Goal: Information Seeking & Learning: Check status

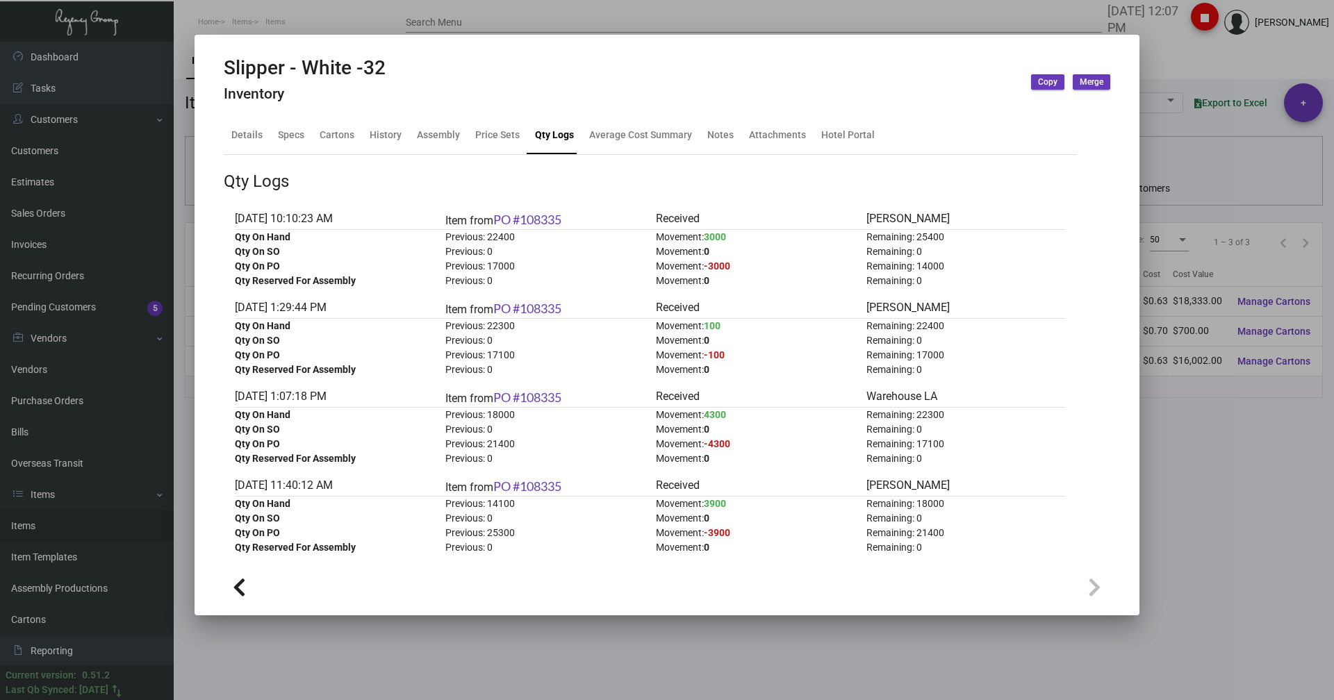
scroll to position [208, 0]
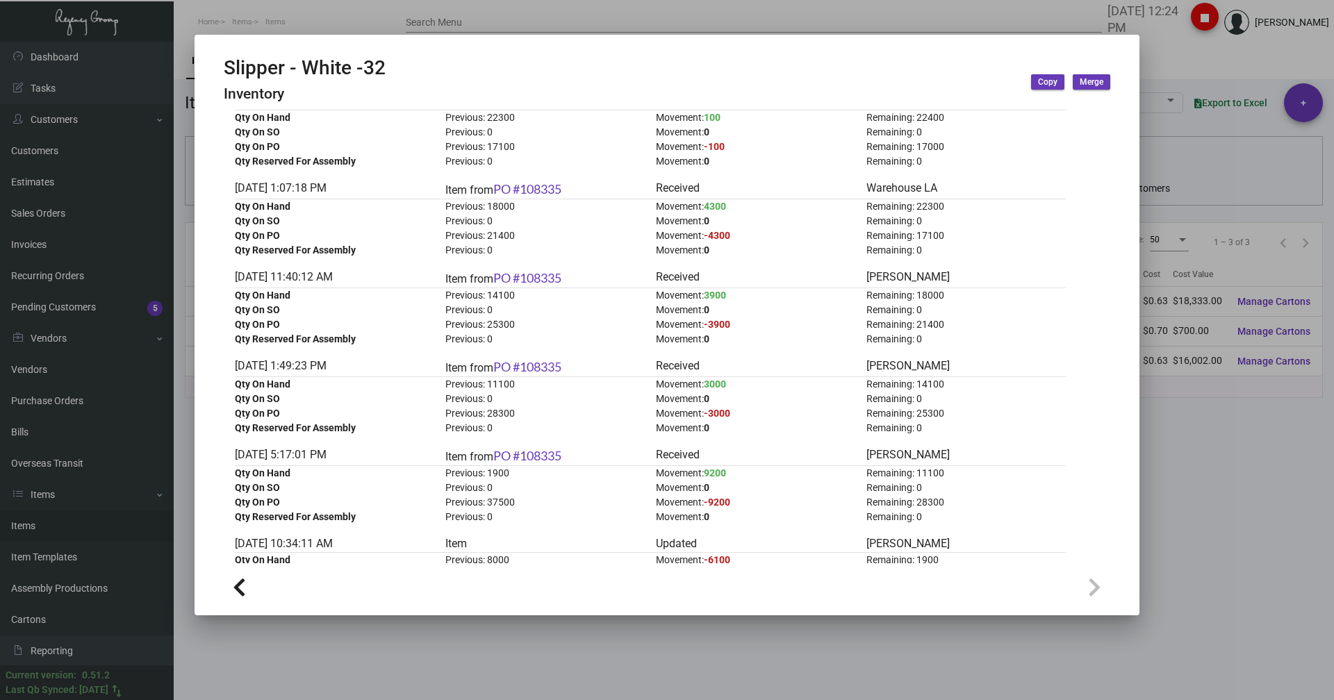
click at [321, 22] on div at bounding box center [667, 350] width 1334 height 700
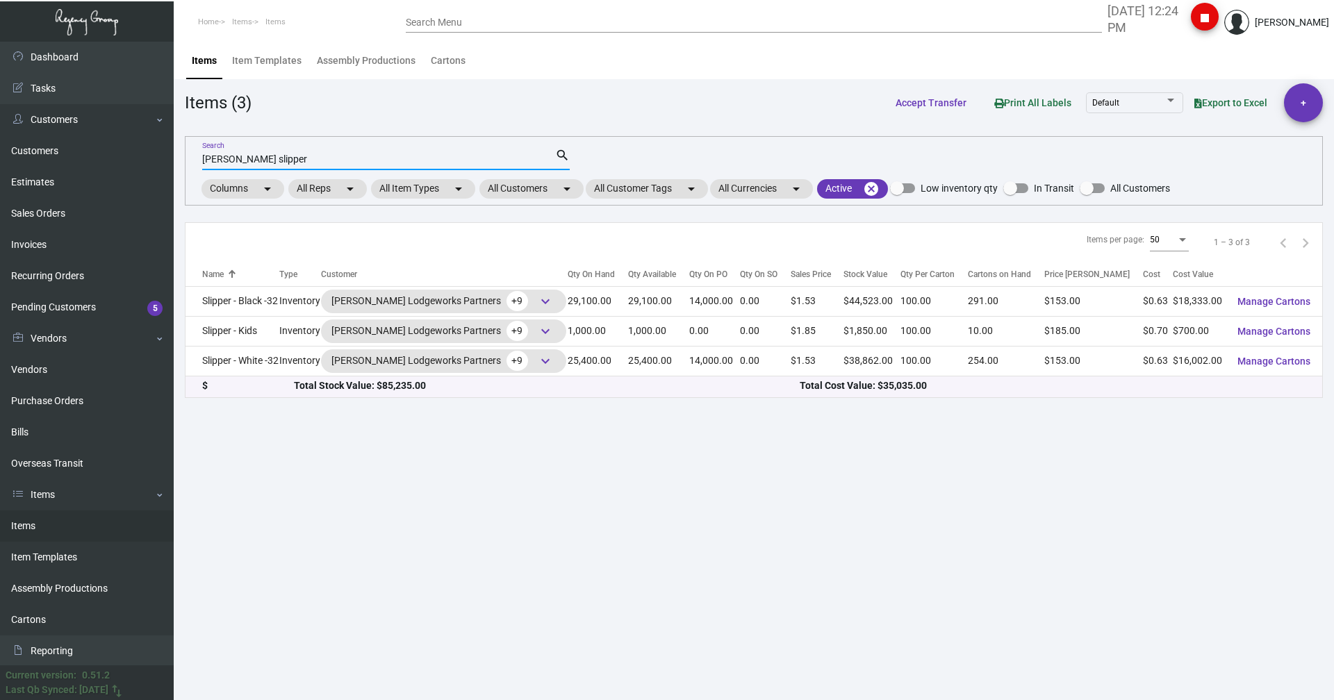
click at [279, 165] on input "[PERSON_NAME] slipper" at bounding box center [378, 159] width 353 height 11
drag, startPoint x: 279, startPoint y: 165, endPoint x: 198, endPoint y: 174, distance: 81.2
click at [198, 174] on div "[PERSON_NAME] slipper Search search Columns arrow_drop_down All Reps arrow_drop…" at bounding box center [754, 170] width 1138 height 69
click at [38, 406] on link "Purchase Orders" at bounding box center [87, 401] width 174 height 31
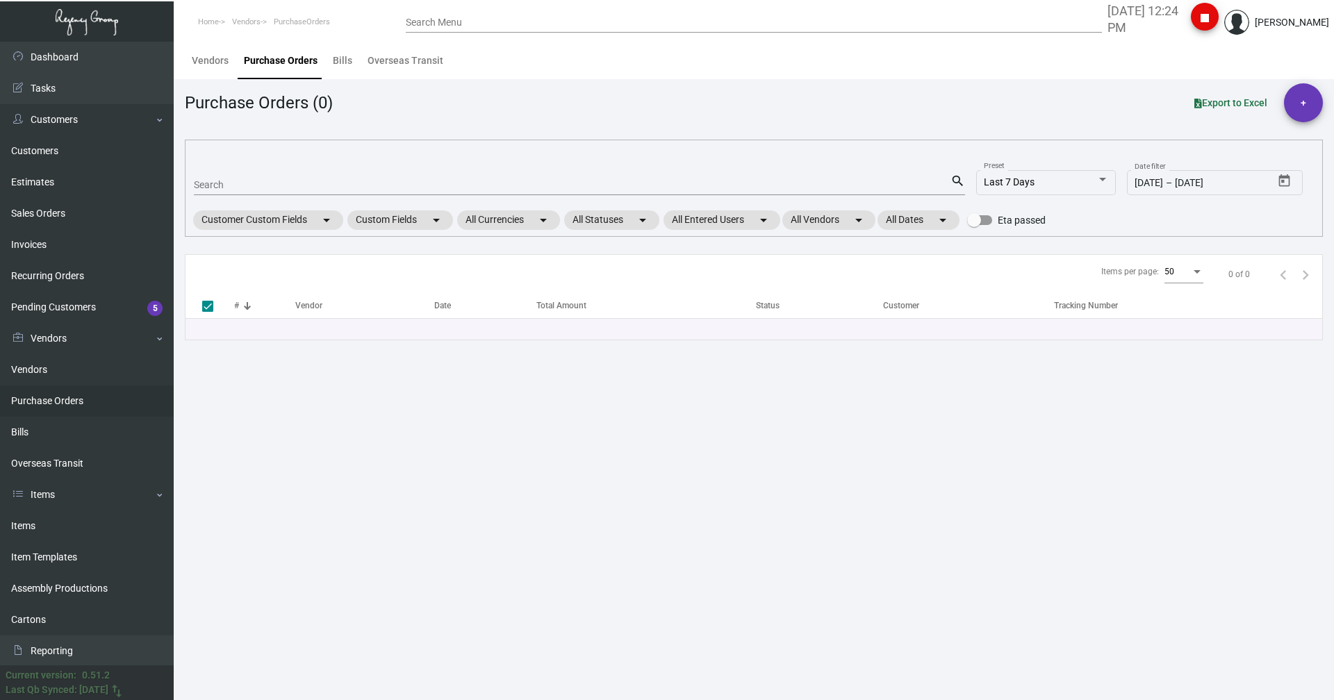
click at [267, 193] on div "Search" at bounding box center [572, 185] width 757 height 22
type input "107931"
checkbox input "false"
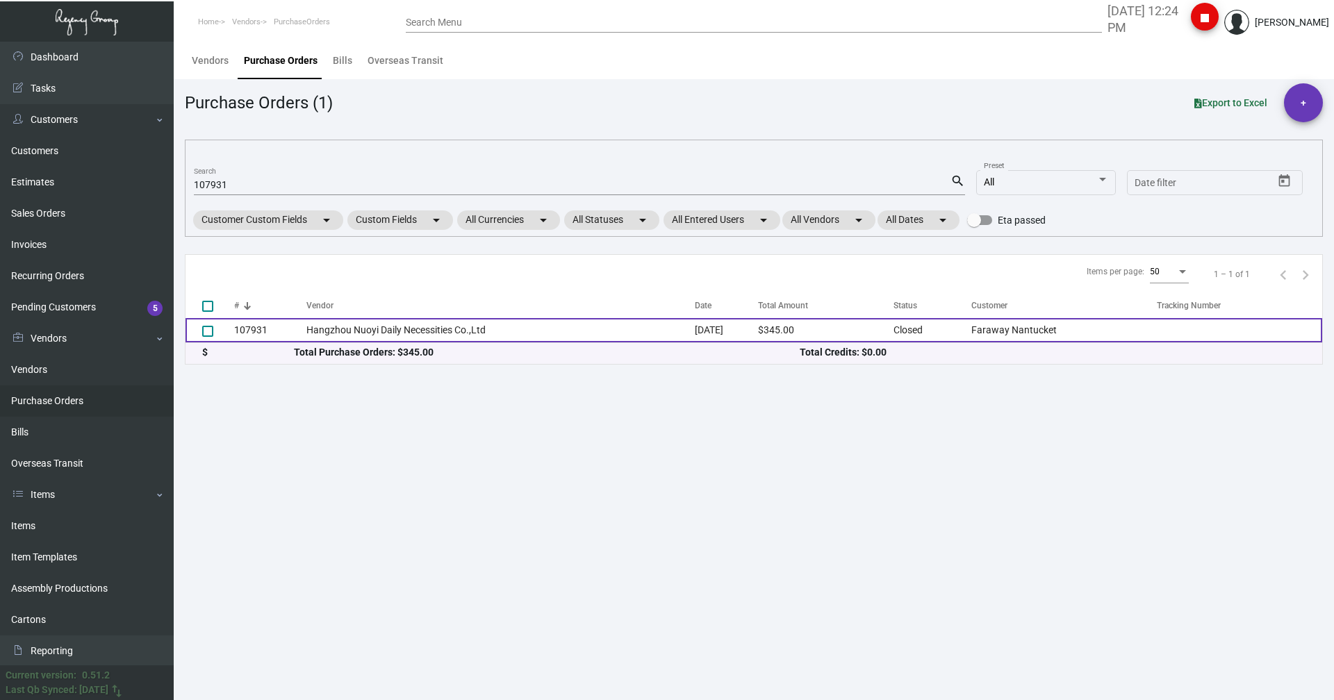
click at [354, 338] on td "Hangzhou Nuoyi Daily Necessities Co.,Ltd" at bounding box center [500, 330] width 388 height 24
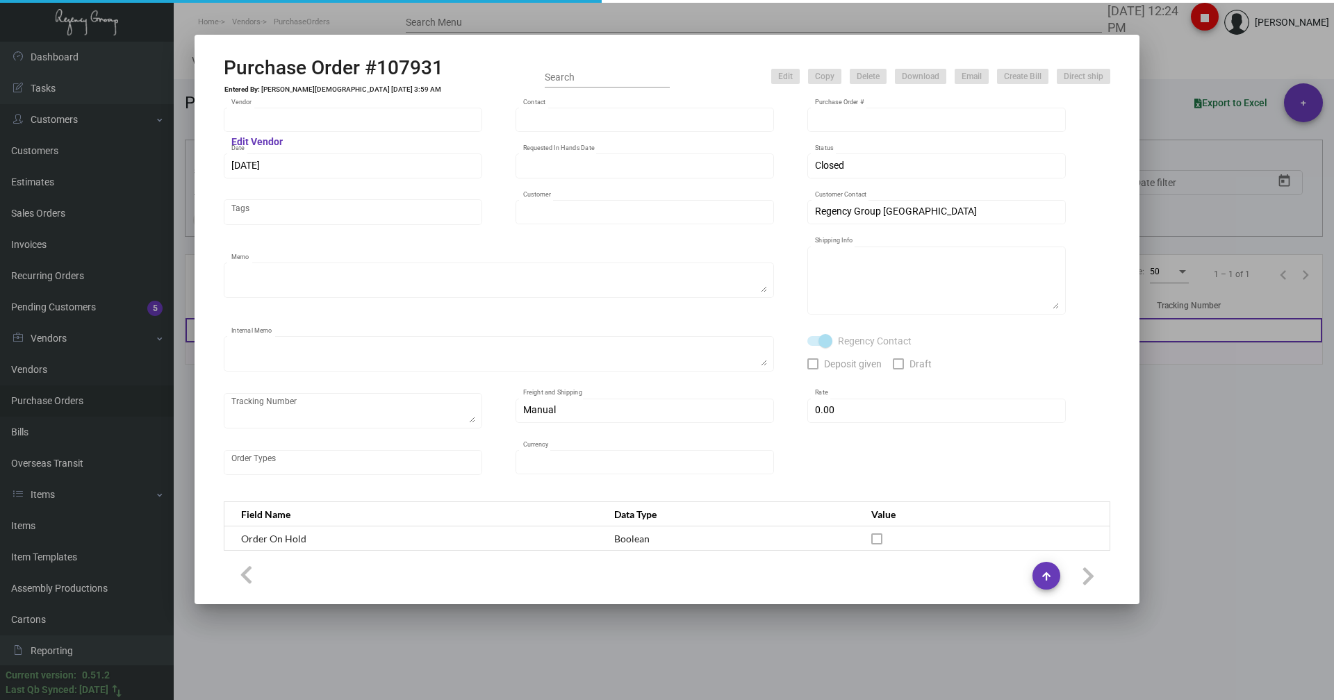
type input "Hangzhou Nuoyi Daily Necessities Co.,Ltd"
type input "[PERSON_NAME]"
type input "107931"
type input "[DATE]"
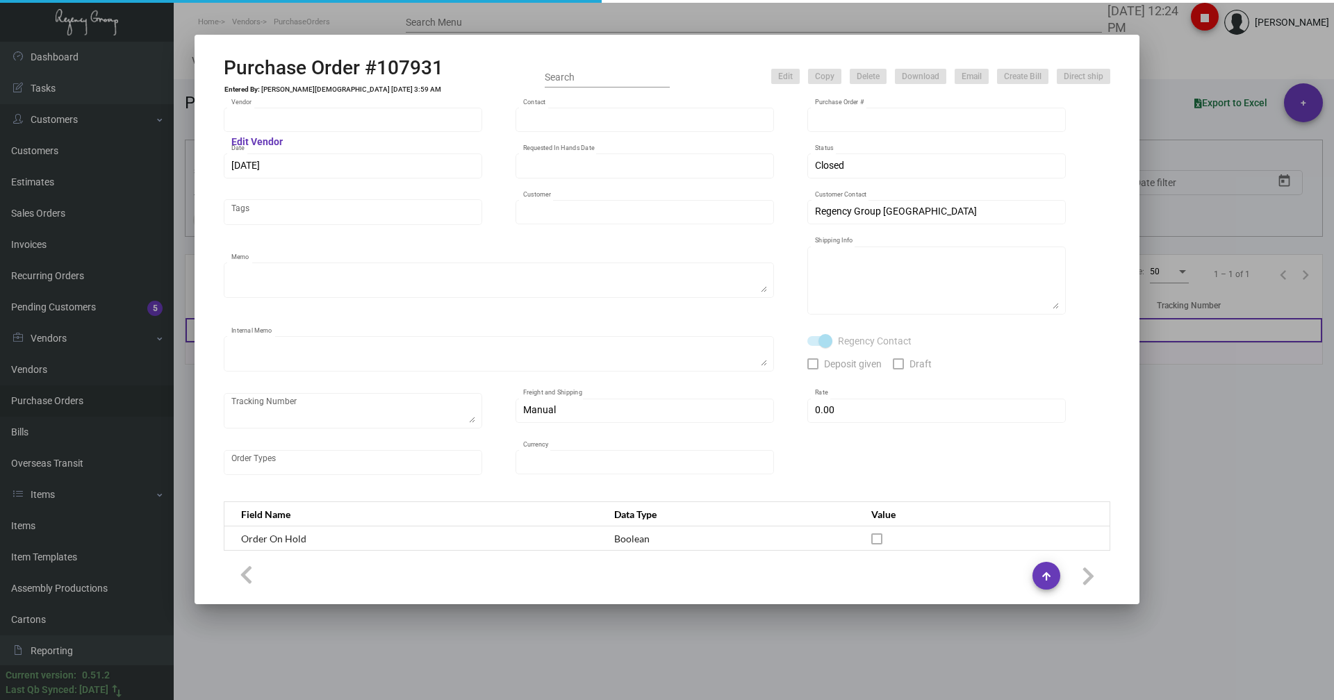
type input "Faraway Nantucket"
type textarea "Please ship by air to our NJ warehouse."
type textarea "Regency Group NJ - [PERSON_NAME] [STREET_ADDRESS]"
type textarea "Air to [GEOGRAPHIC_DATA] [DATE] - ACH down-payment rec'd $883.50"
checkbox input "true"
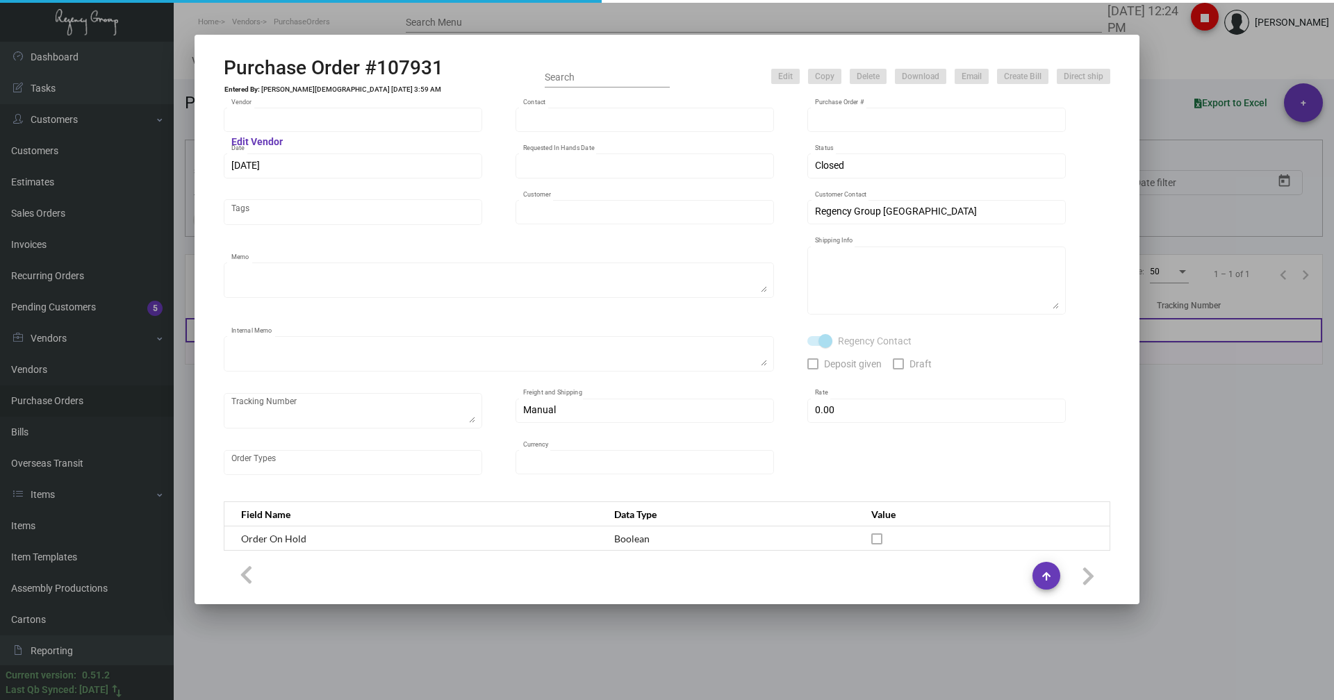
type input "$ 0.00"
type input "United States Dollar $"
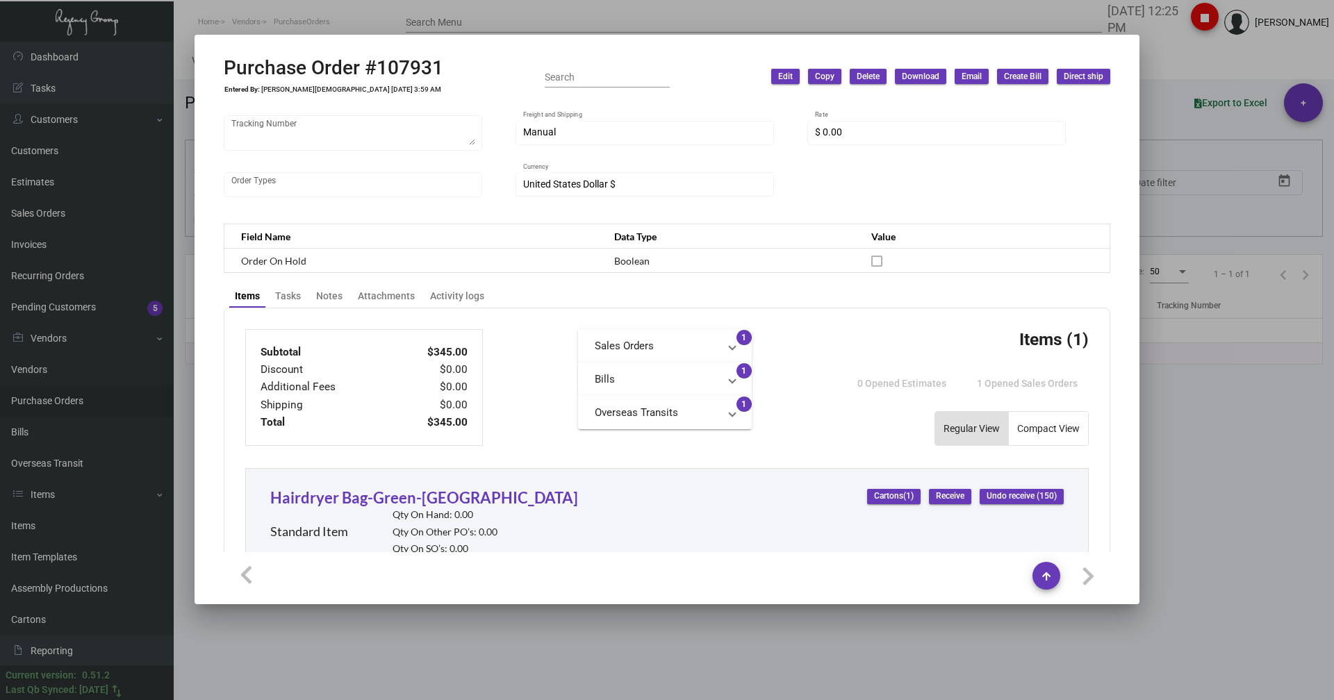
scroll to position [486, 0]
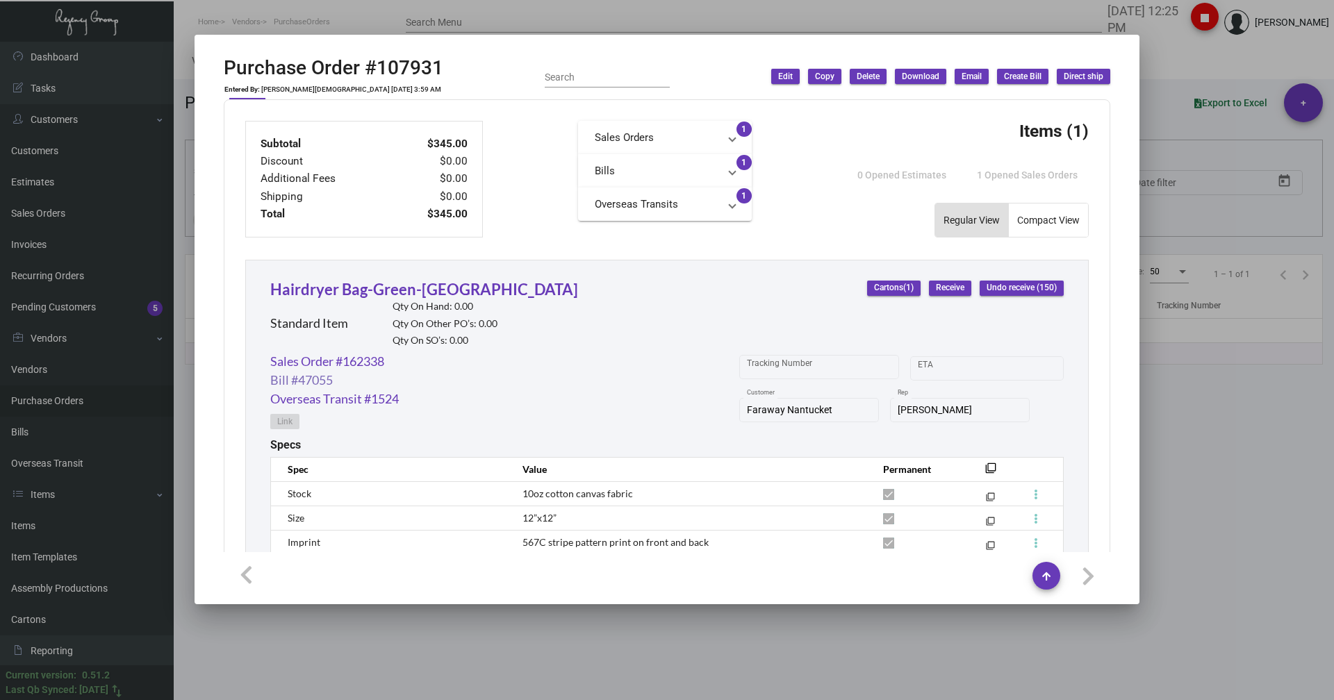
click at [311, 385] on link "Bill #47055" at bounding box center [301, 380] width 63 height 19
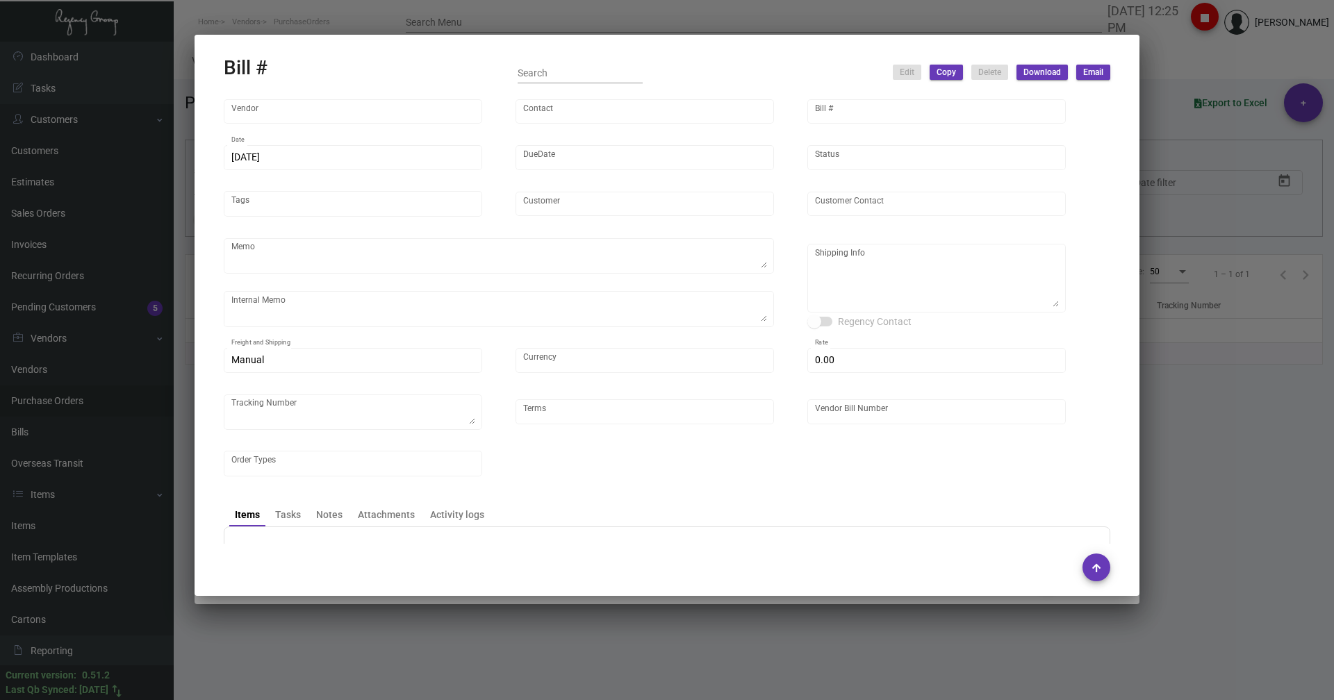
type input "Hangzhou Nuoyi Daily Necessities Co.,Ltd"
type input "[PERSON_NAME]"
type input "47055"
type input "[DATE]"
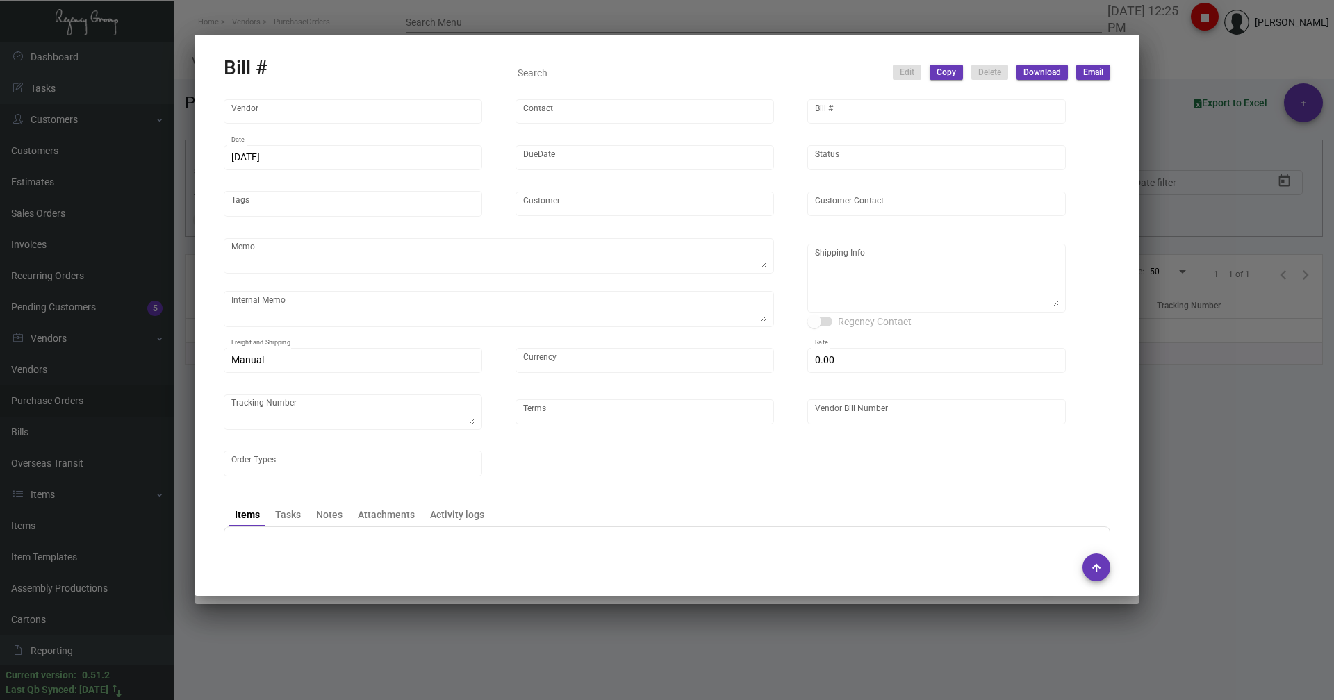
type input "Faraway Nantucket"
type input "[PERSON_NAME]"
type textarea "Please ship by air to our NJ warehouse."
type textarea "Air to [GEOGRAPHIC_DATA] [DATE] - ACH down-payment rec'd $883.50"
type textarea "Faraway Nantucket - [PERSON_NAME] [STREET_ADDRESS][US_STATE]"
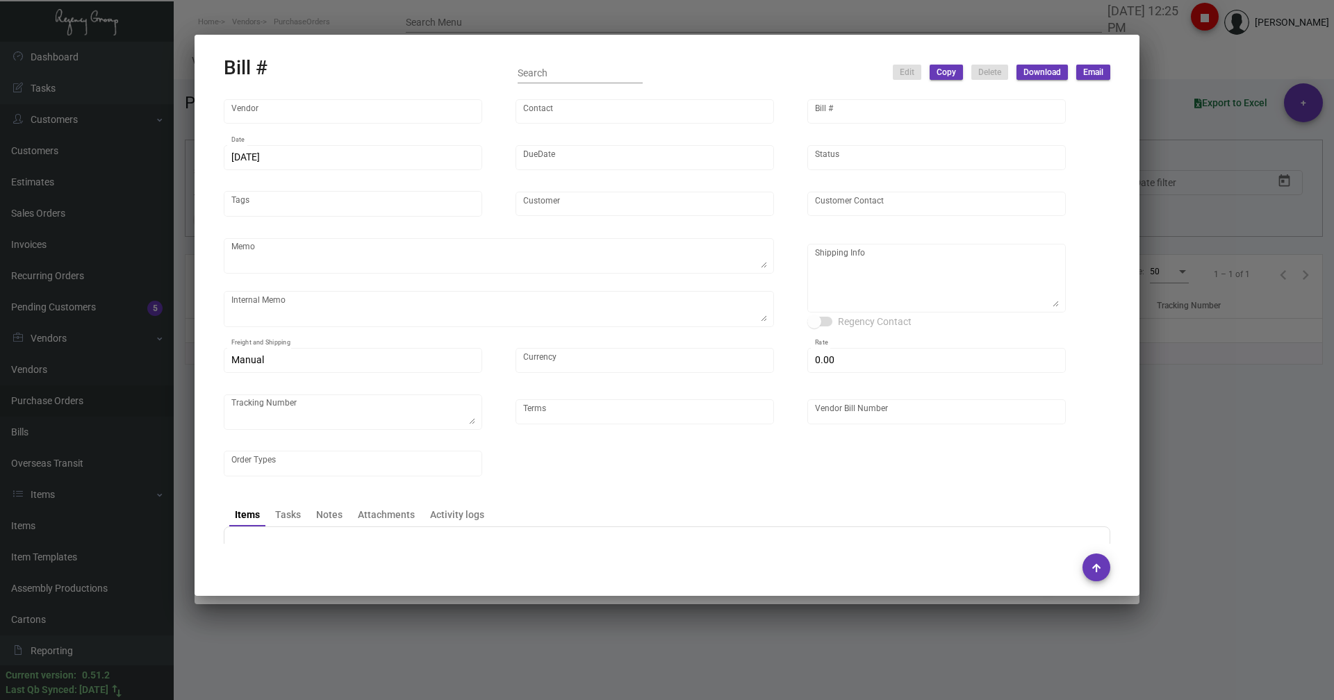
type input "United States Dollar $"
type input "$ 0.00"
type input "Net 30"
type input "NY107931A"
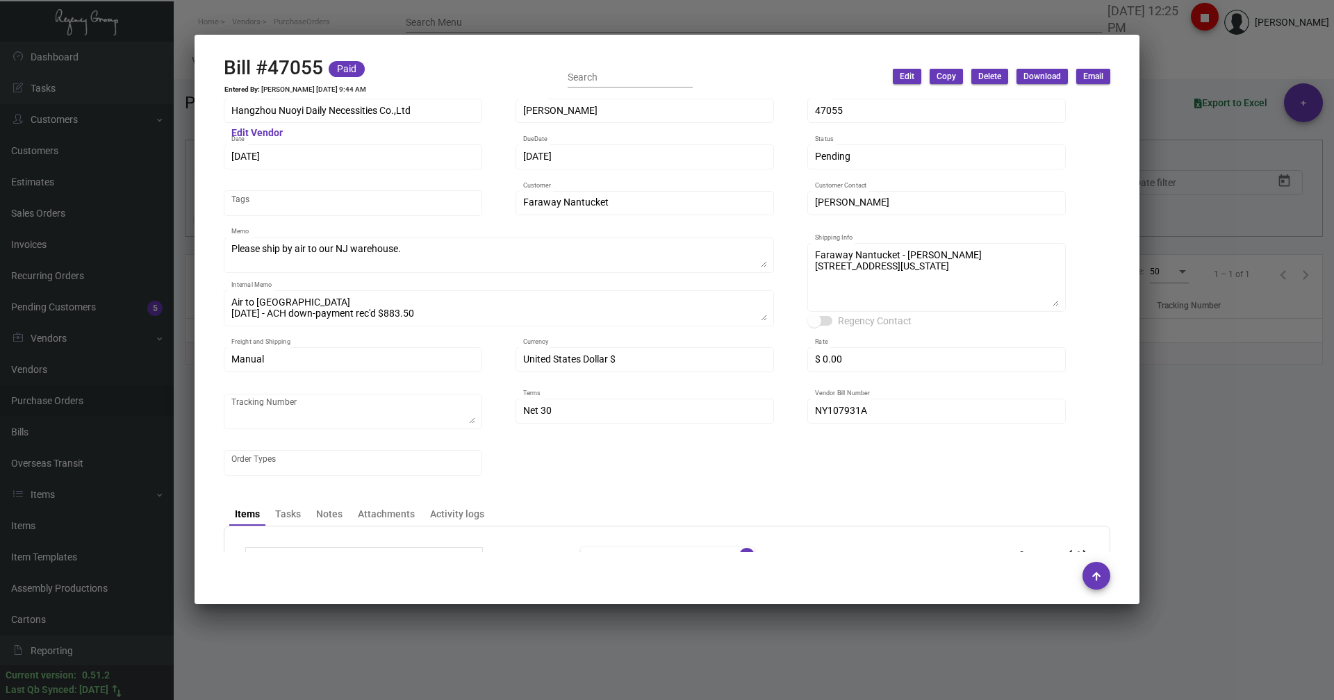
scroll to position [0, 0]
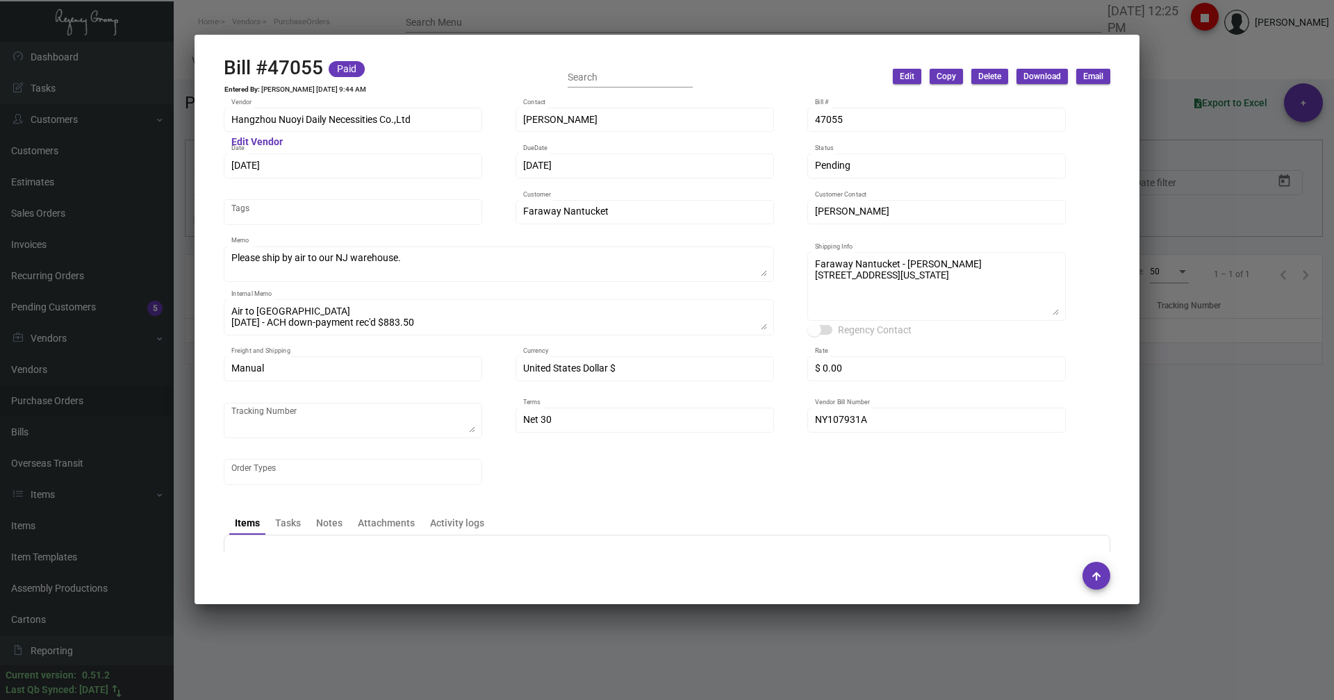
click at [352, 19] on div at bounding box center [667, 350] width 1334 height 700
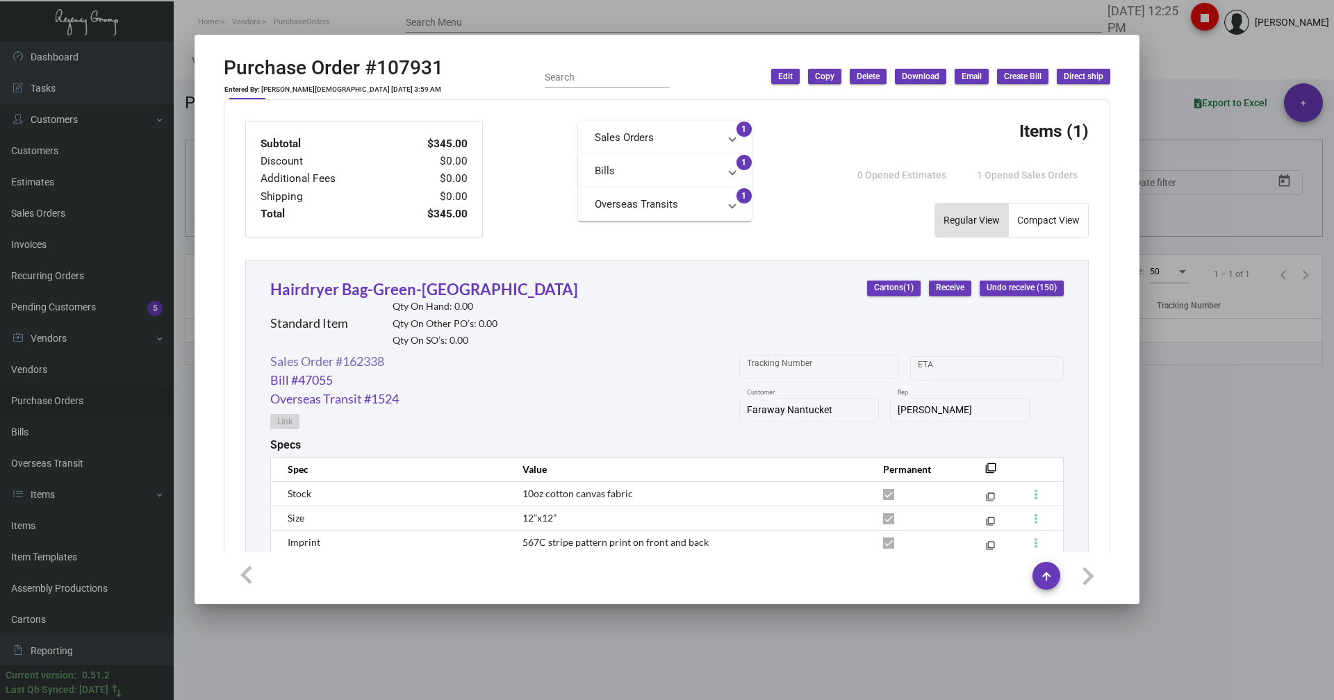
click at [322, 356] on link "Sales Order #162338" at bounding box center [327, 361] width 114 height 19
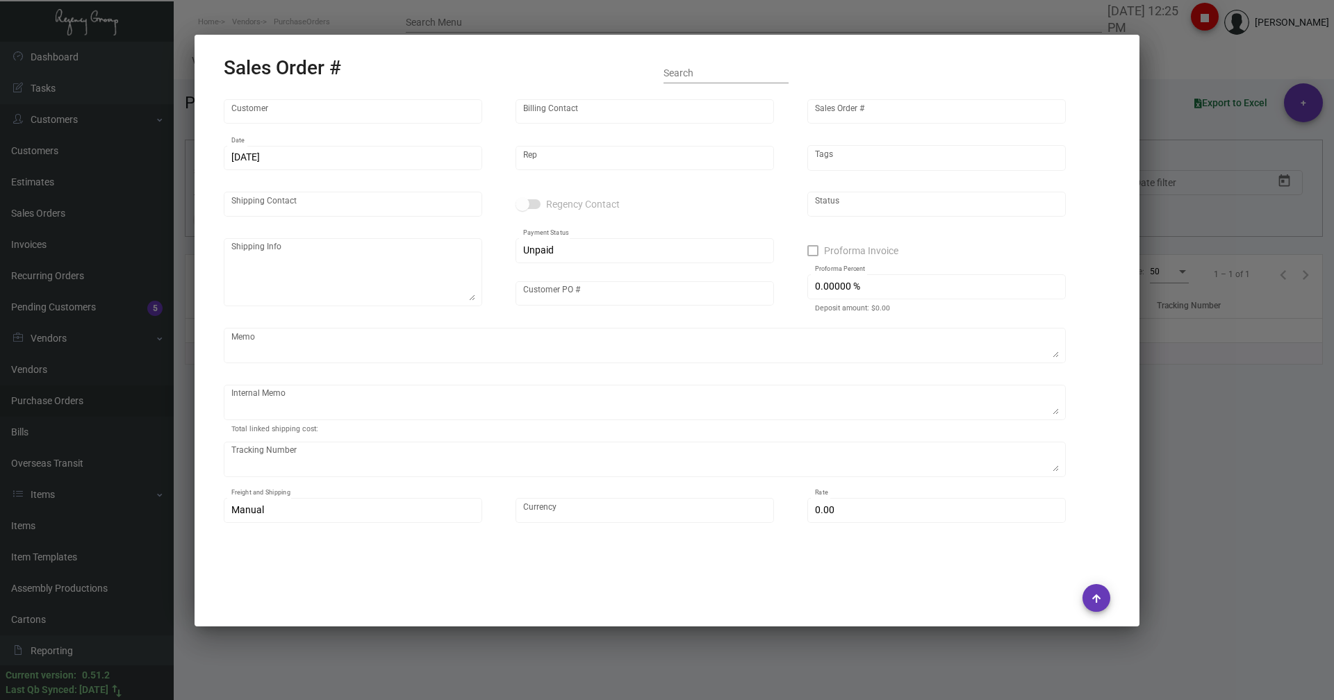
type input "Faraway Nantucket"
type input "[PERSON_NAME]"
type input "162338"
type input "[DATE]"
type input "[PERSON_NAME]"
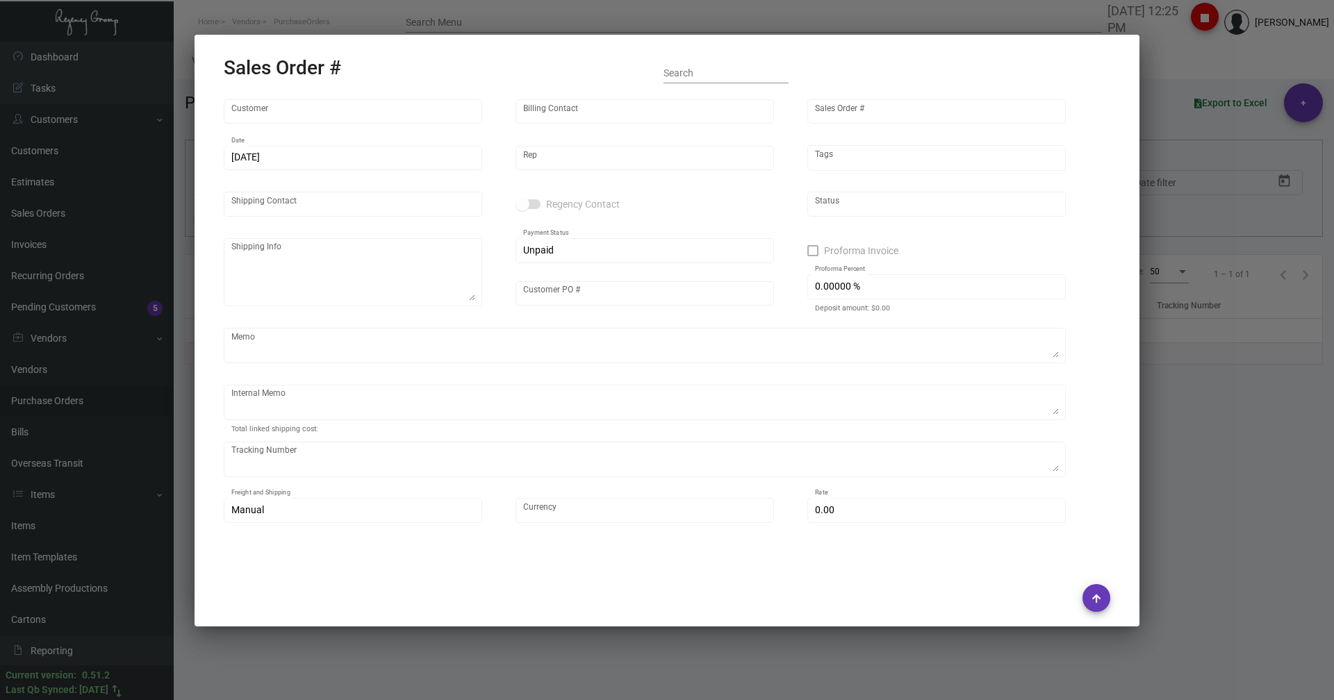
type input "[PERSON_NAME]"
type textarea "Faraway Nantucket - [PERSON_NAME] [STREET_ADDRESS][US_STATE]"
type input "[PERSON_NAME]"
checkbox input "true"
type input "100.00000 %"
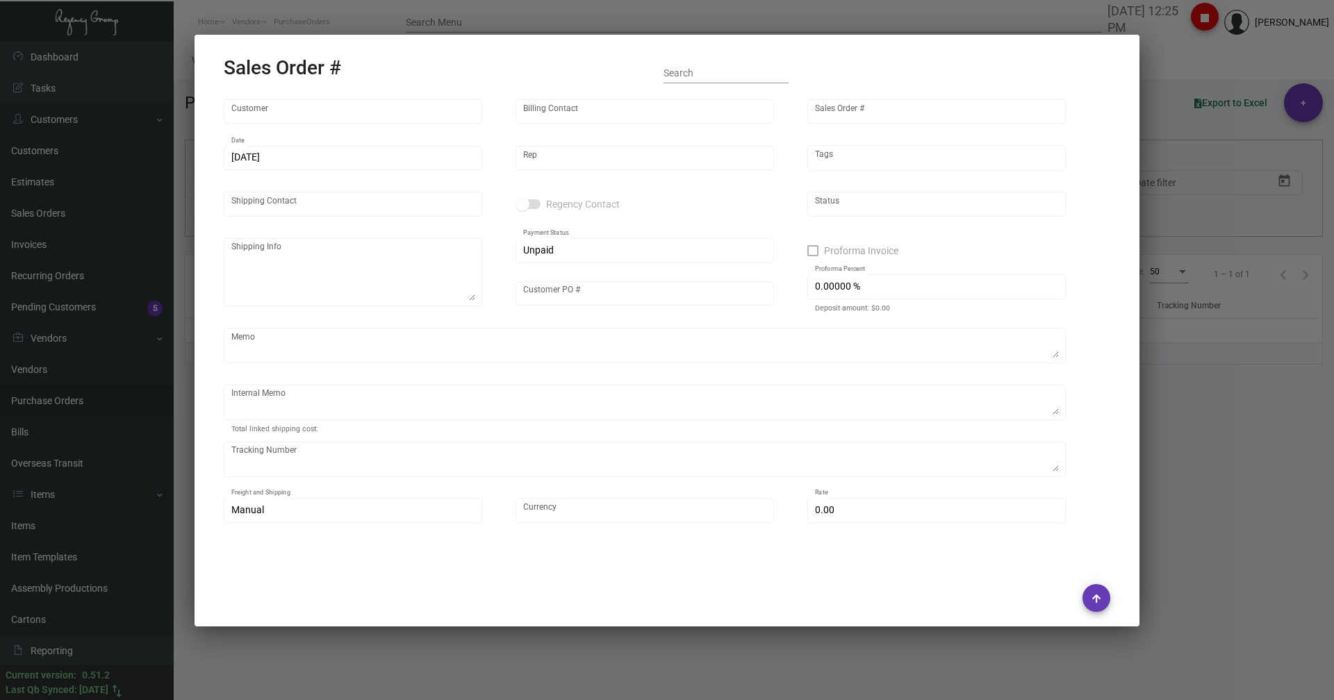
type textarea "Air to [GEOGRAPHIC_DATA] [DATE] - ACH down-payment rec'd $883.50 9.75"
type input "United States Dollar $"
type input "$ 38.41"
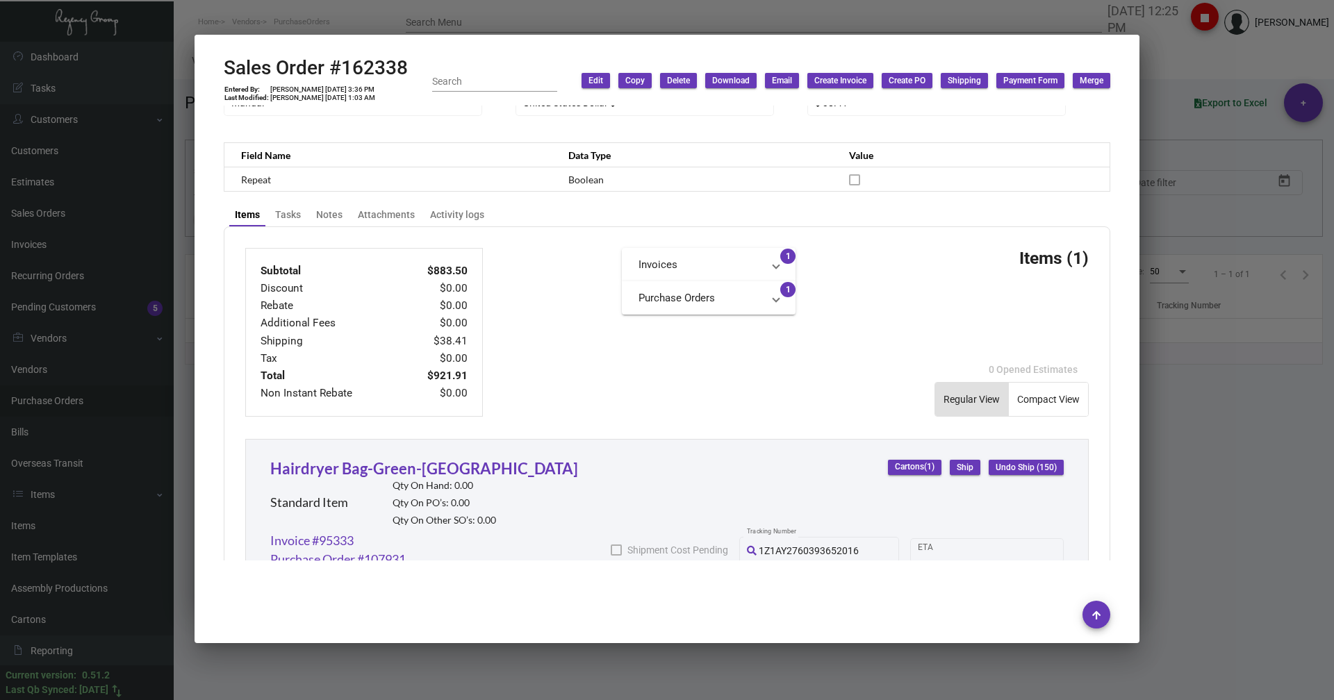
scroll to position [486, 0]
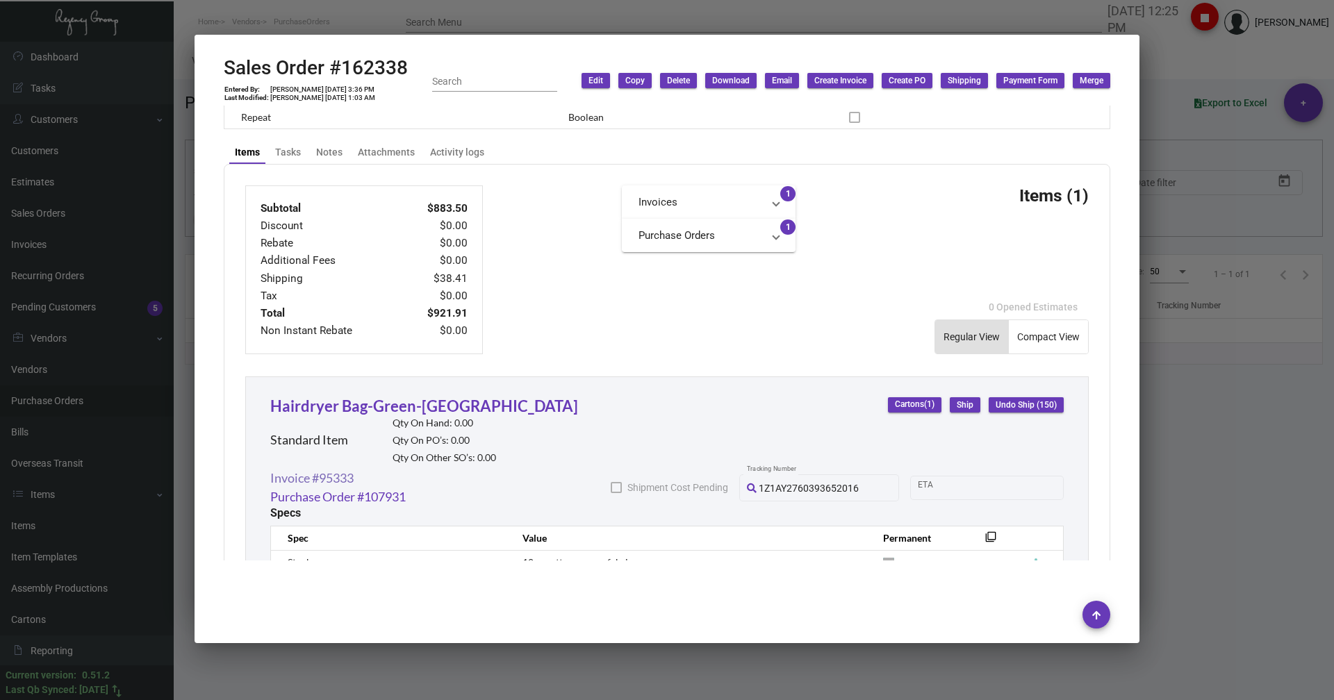
click at [315, 484] on link "Invoice #95333" at bounding box center [311, 478] width 83 height 19
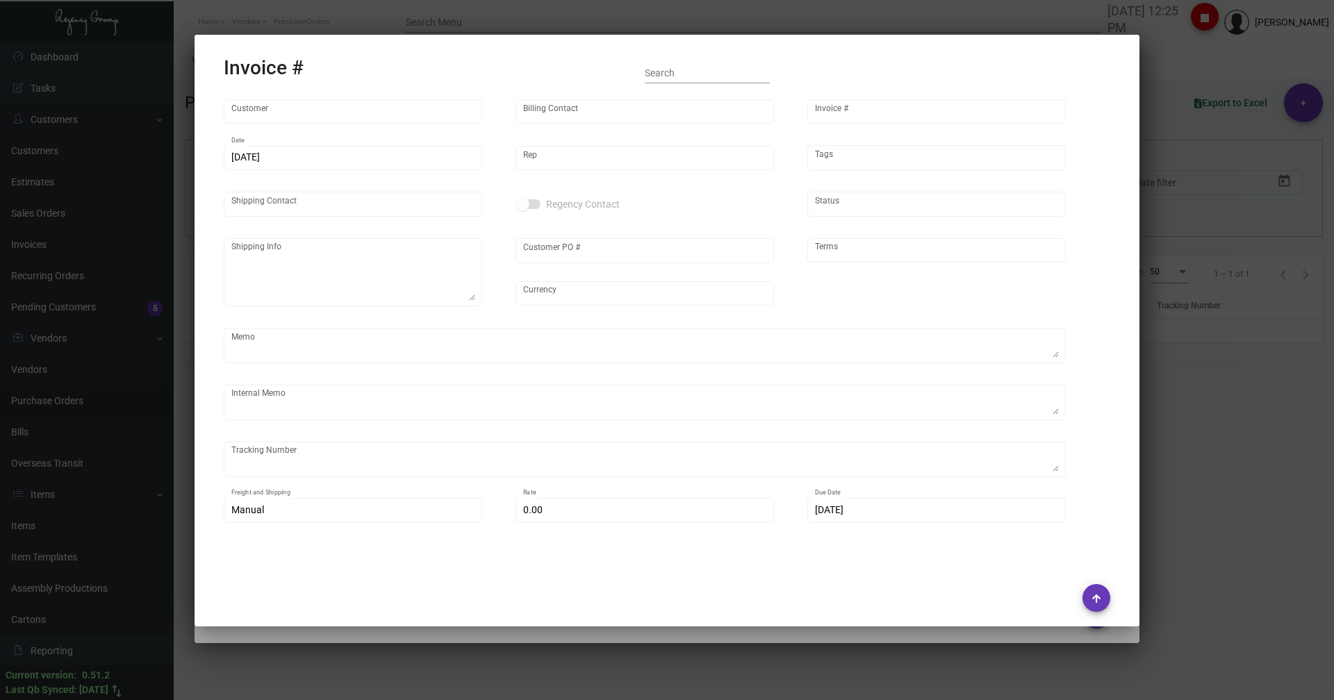
type input "Faraway Nantucket"
type input "[PERSON_NAME]"
type input "95333"
type input "[DATE]"
type input "[PERSON_NAME]"
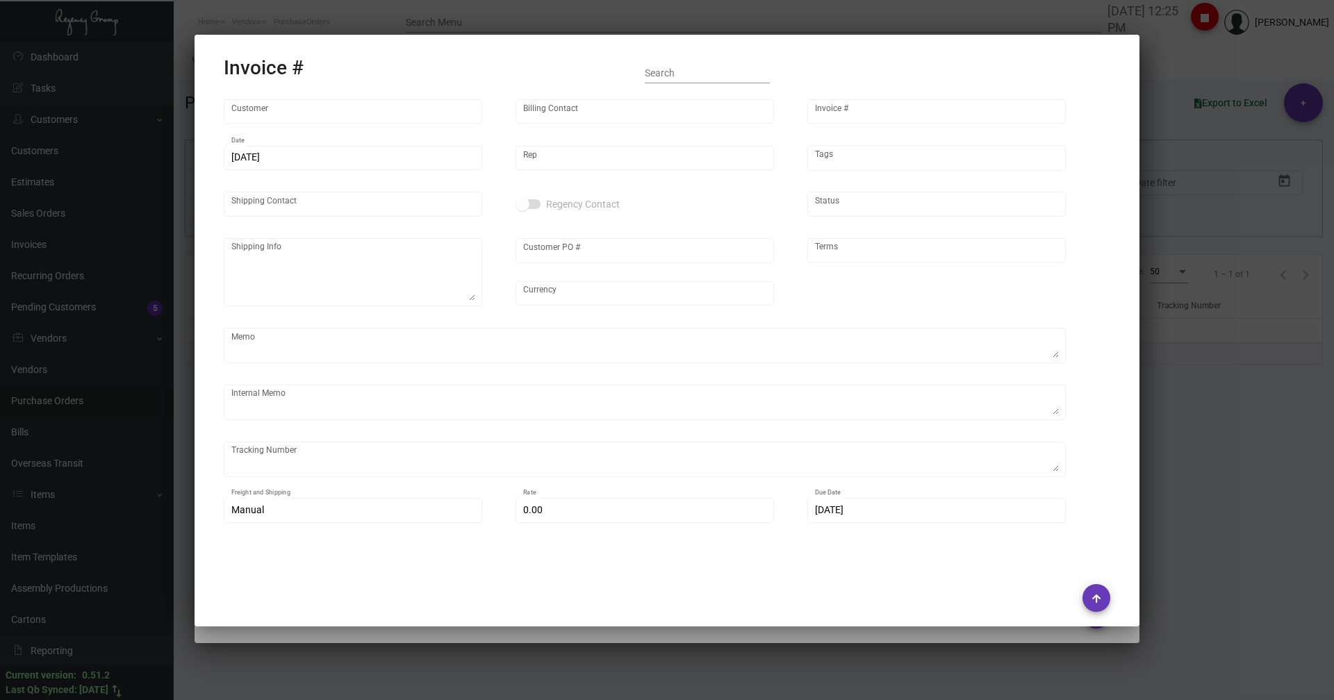
type input "[PERSON_NAME]"
type textarea "Faraway Nantucket - [PERSON_NAME] [STREET_ADDRESS][US_STATE]"
type input "[PERSON_NAME]"
type input "United States Dollar $"
type input "COD"
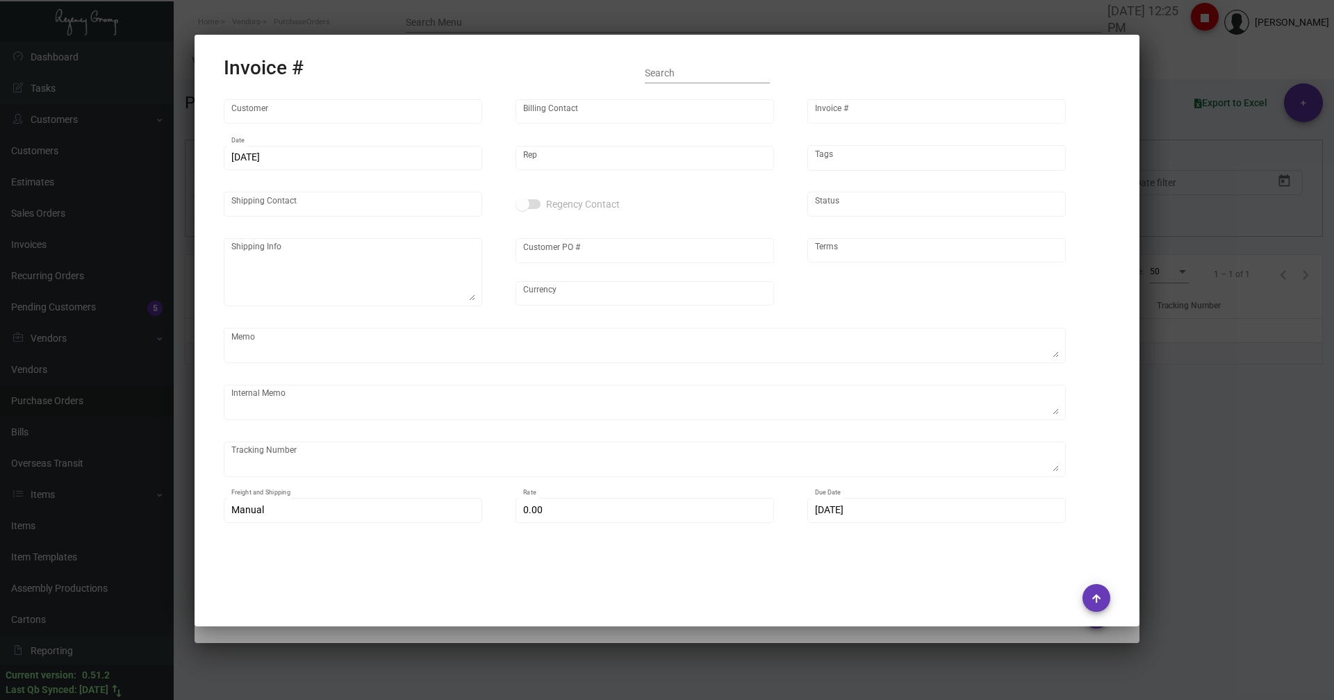
type textarea "Air to [GEOGRAPHIC_DATA] [DATE] - ACH down-payment rec'd $883.50 9.75"
type input "$ 38.41"
type input "[DATE]"
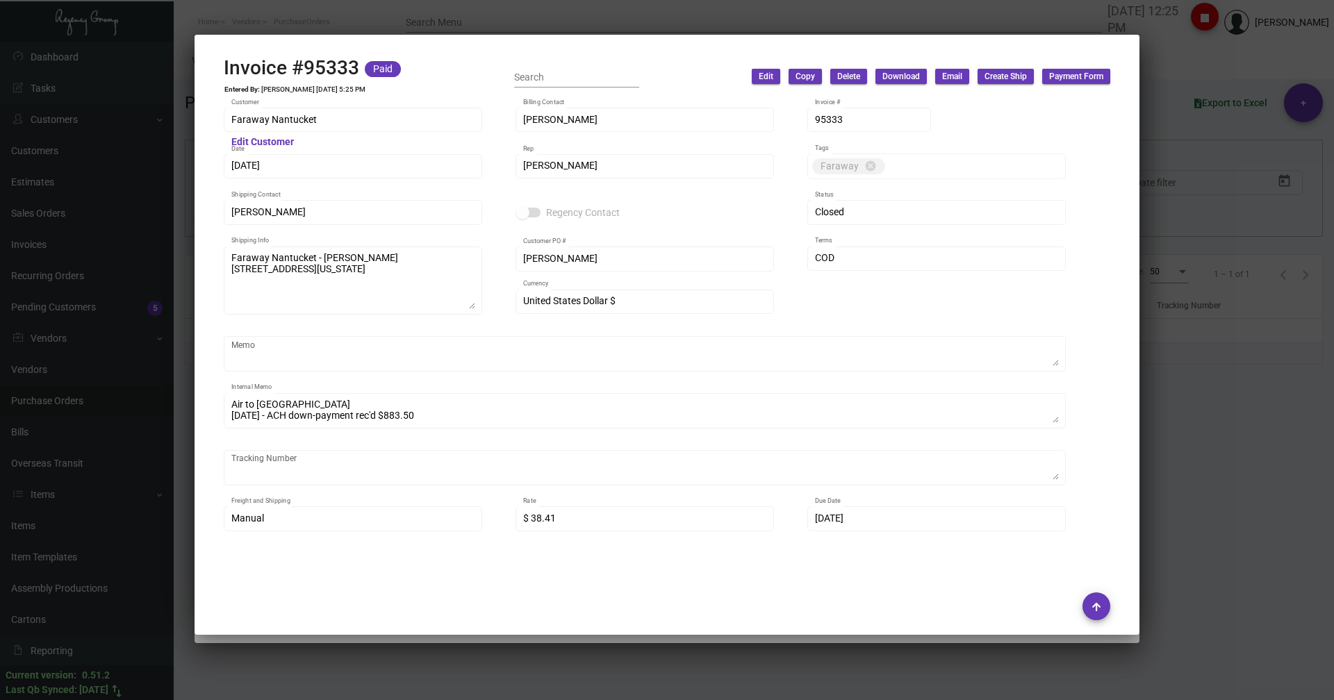
click at [311, 31] on div at bounding box center [667, 350] width 1334 height 700
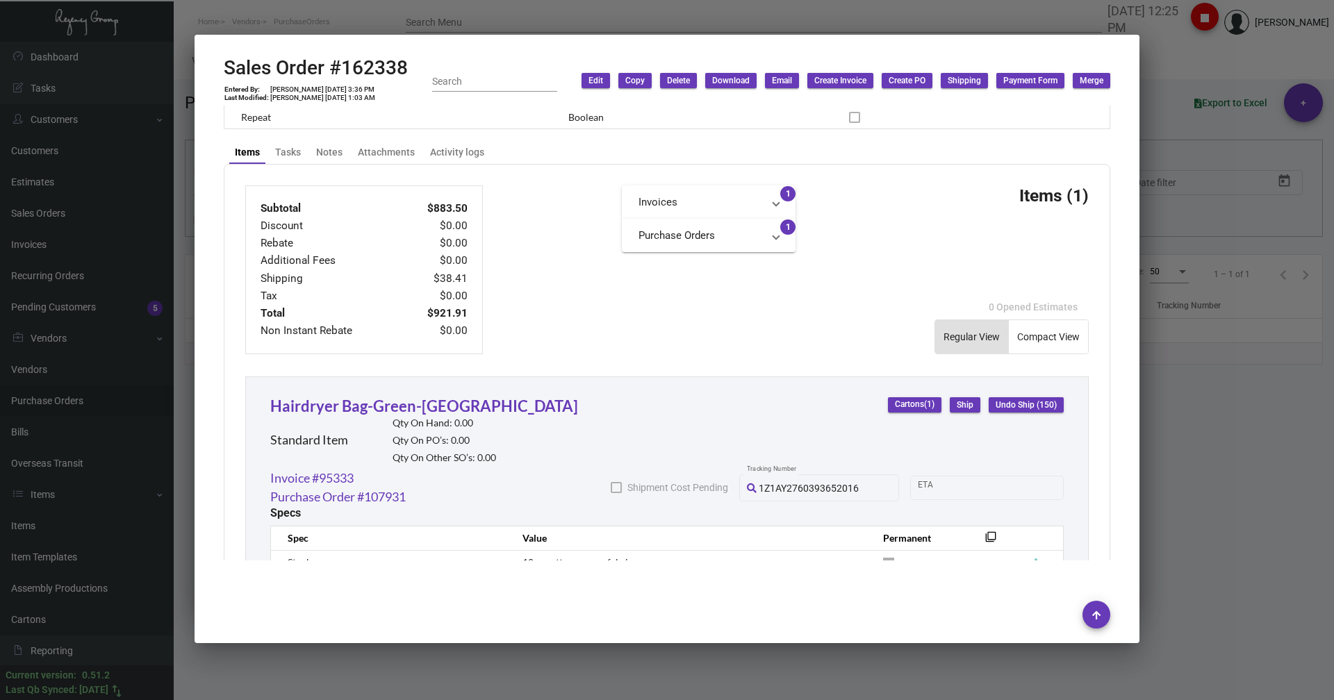
click at [322, 18] on div at bounding box center [667, 350] width 1334 height 700
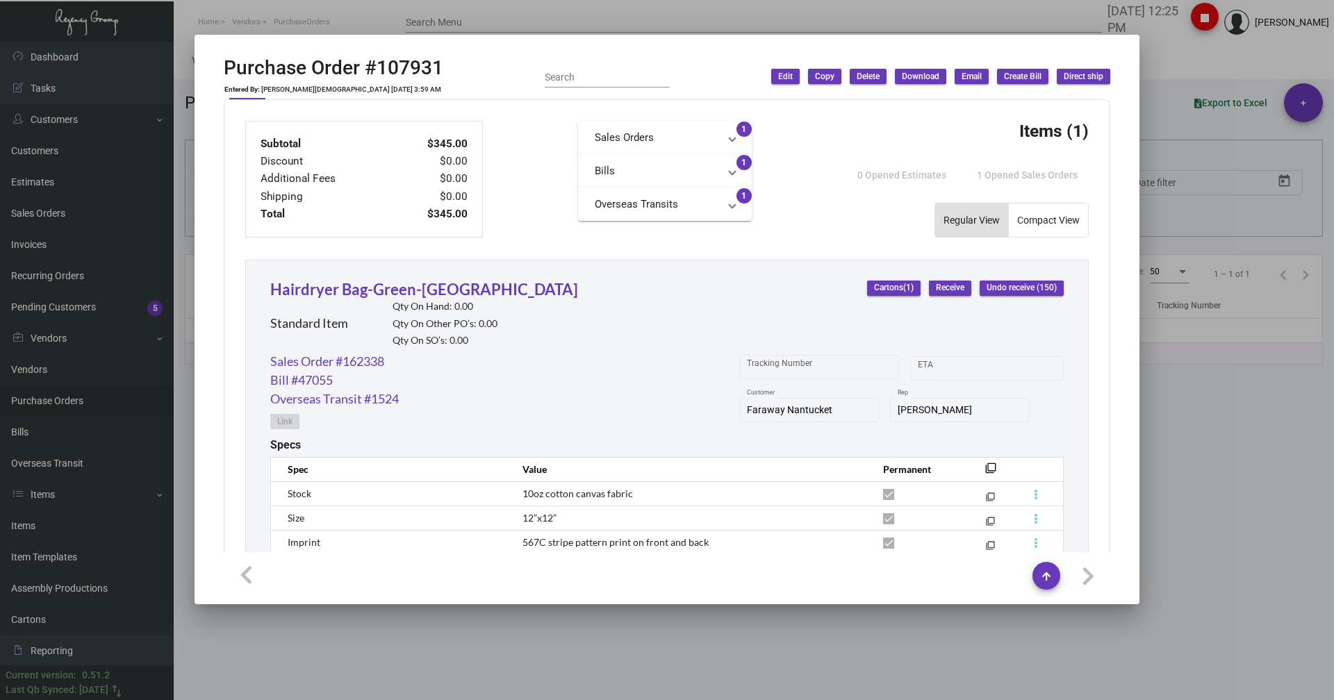
click at [322, 18] on div at bounding box center [667, 350] width 1334 height 700
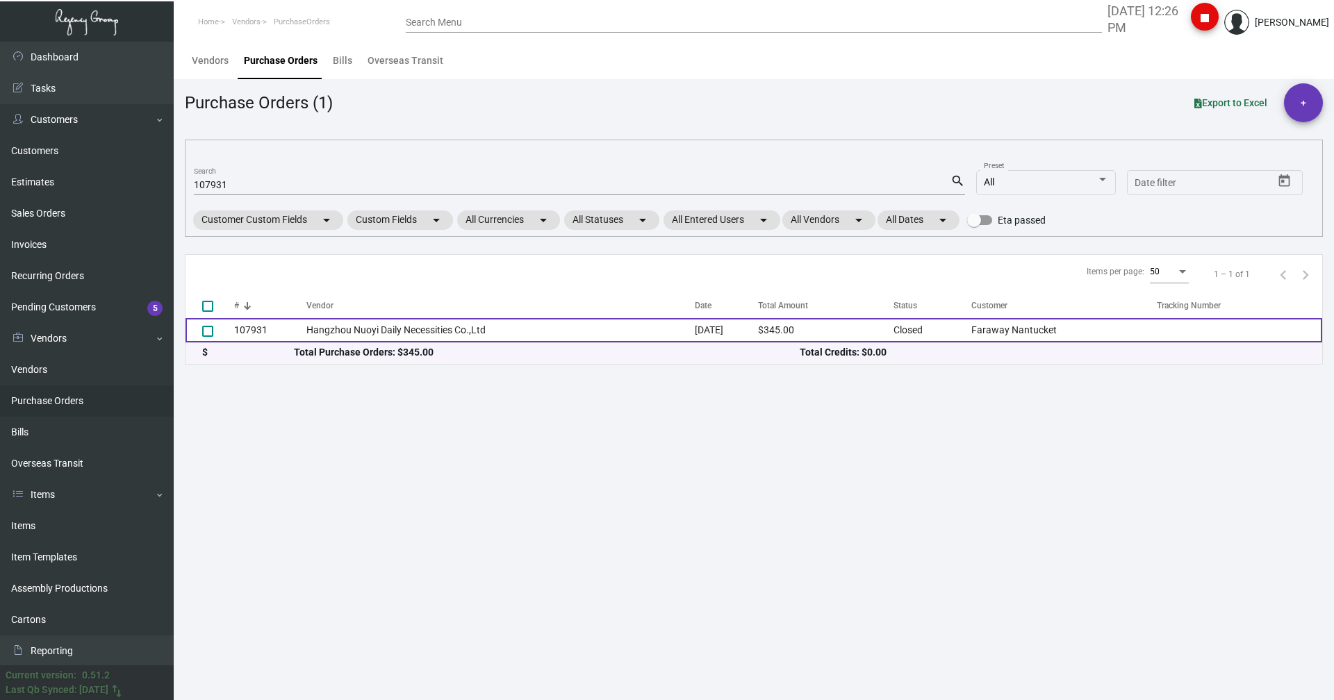
click at [355, 339] on td "Hangzhou Nuoyi Daily Necessities Co.,Ltd" at bounding box center [500, 330] width 388 height 24
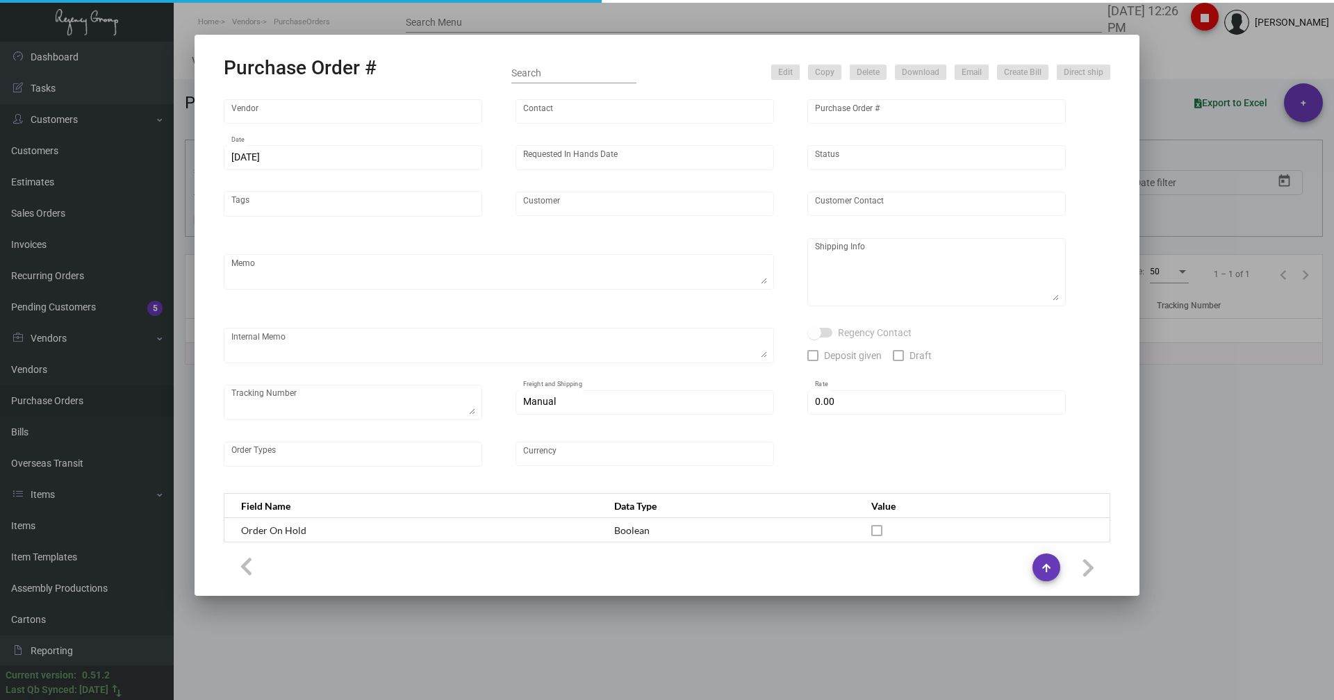
type input "Hangzhou Nuoyi Daily Necessities Co.,Ltd"
type input "[PERSON_NAME]"
type input "107931"
type input "[DATE]"
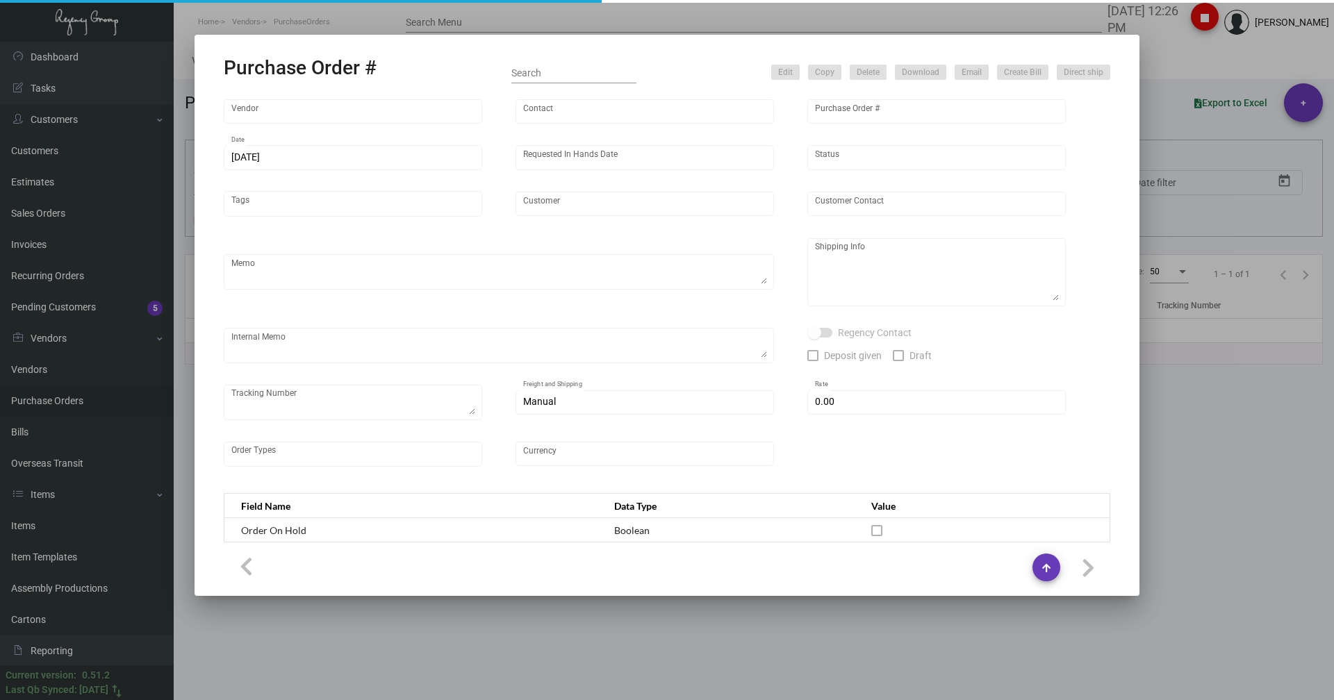
type input "Faraway Nantucket"
type textarea "Please ship by air to our NJ warehouse."
type textarea "Regency Group NJ - [PERSON_NAME] [STREET_ADDRESS]"
type textarea "Air to [GEOGRAPHIC_DATA] [DATE] - ACH down-payment rec'd $883.50"
checkbox input "true"
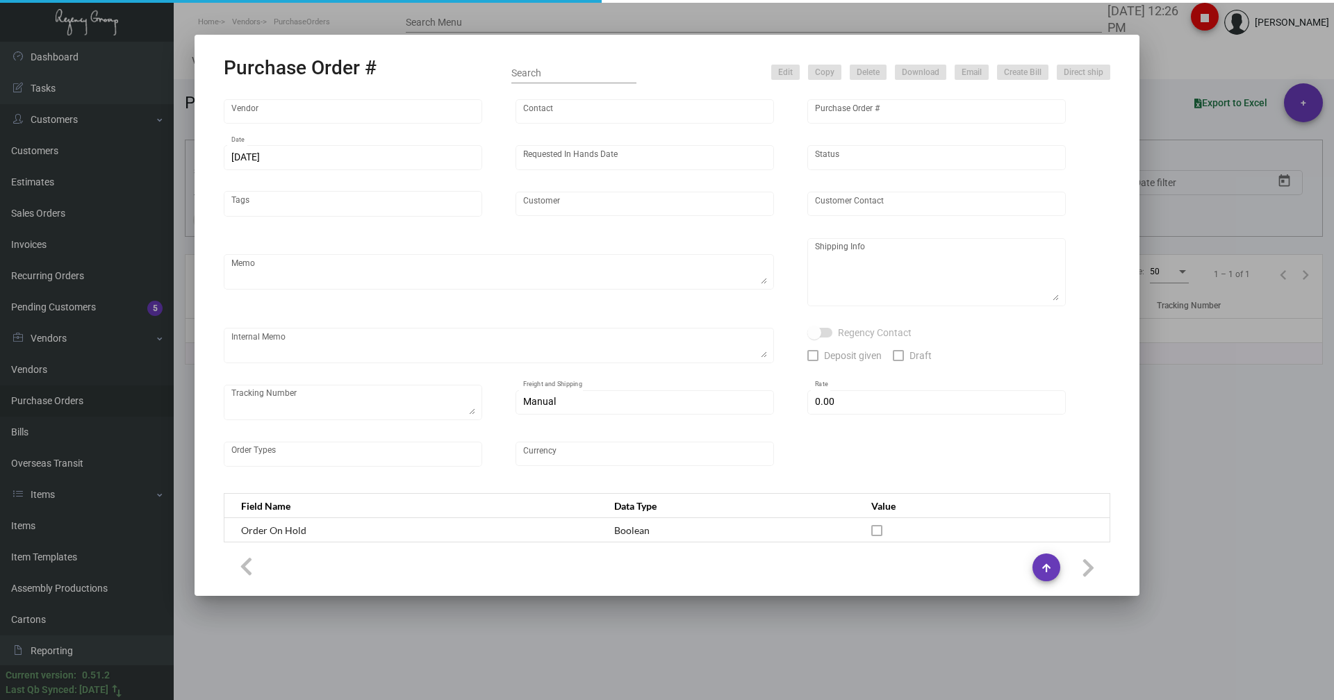
type input "$ 0.00"
type input "United States Dollar $"
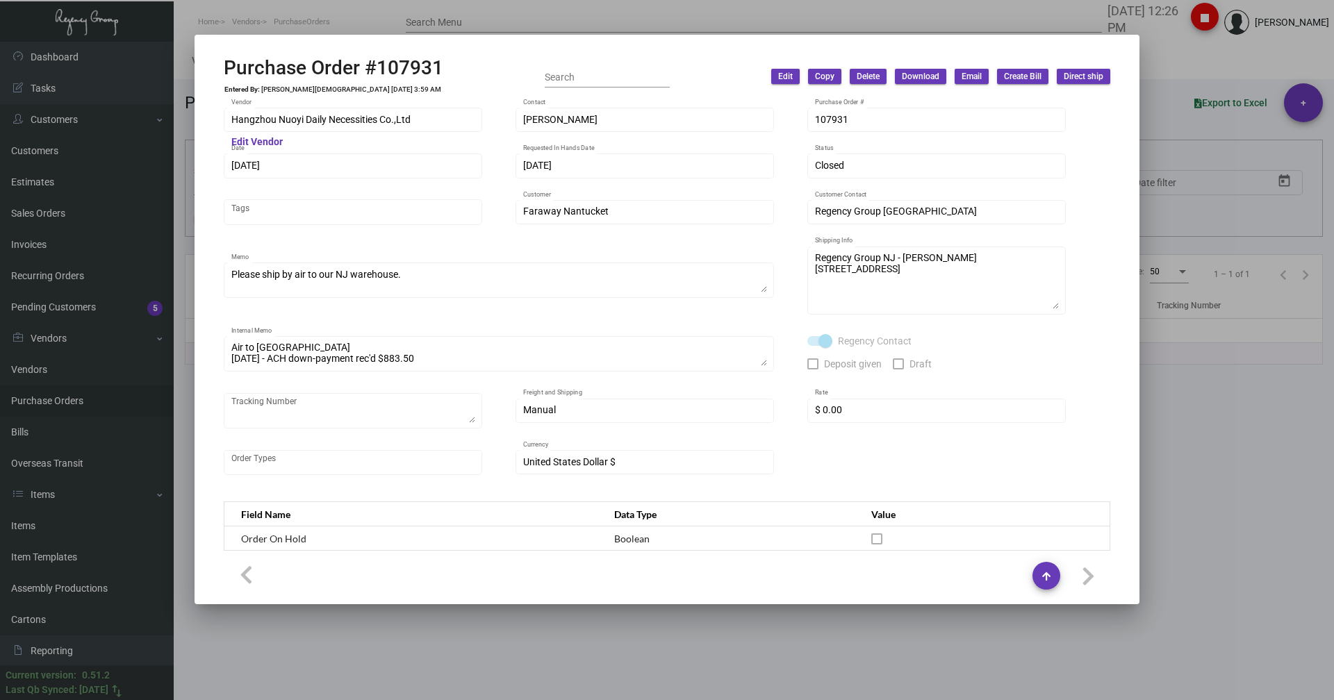
click at [321, 126] on div "Hangzhou Nuoyi Daily Necessities Co.,Ltd Vendor" at bounding box center [353, 119] width 244 height 27
copy test-autocomplete
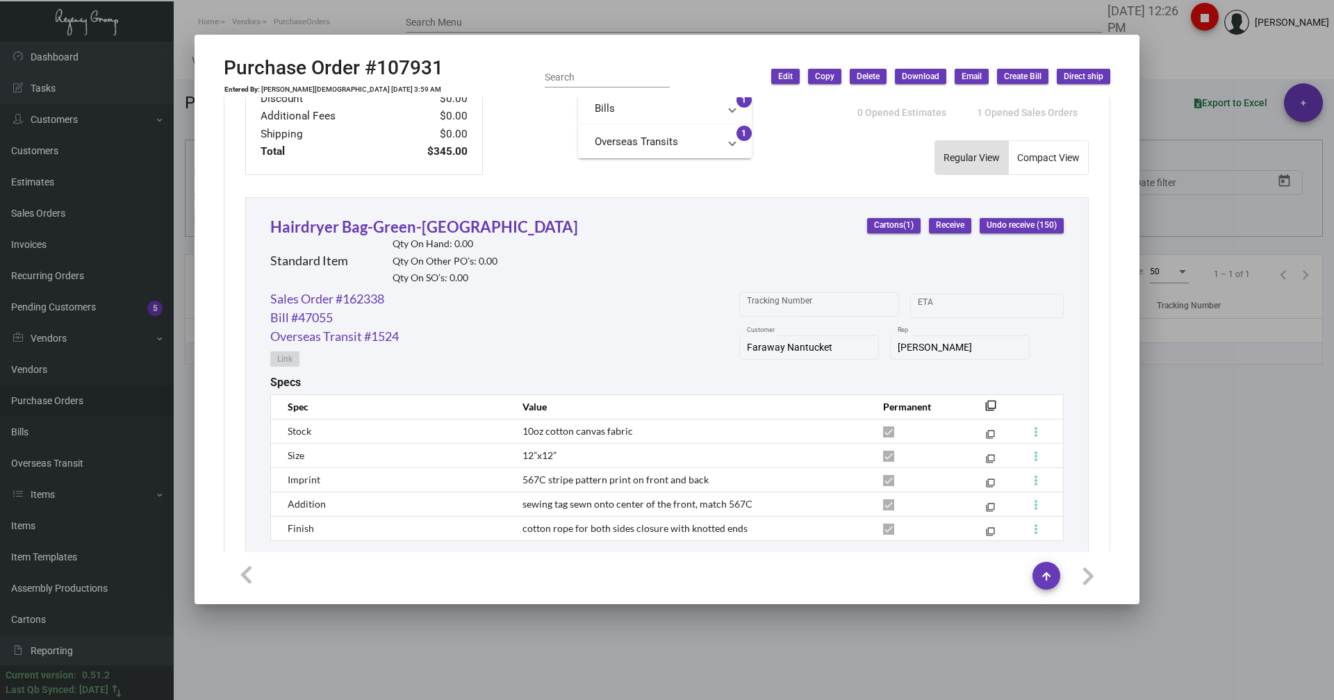
scroll to position [665, 0]
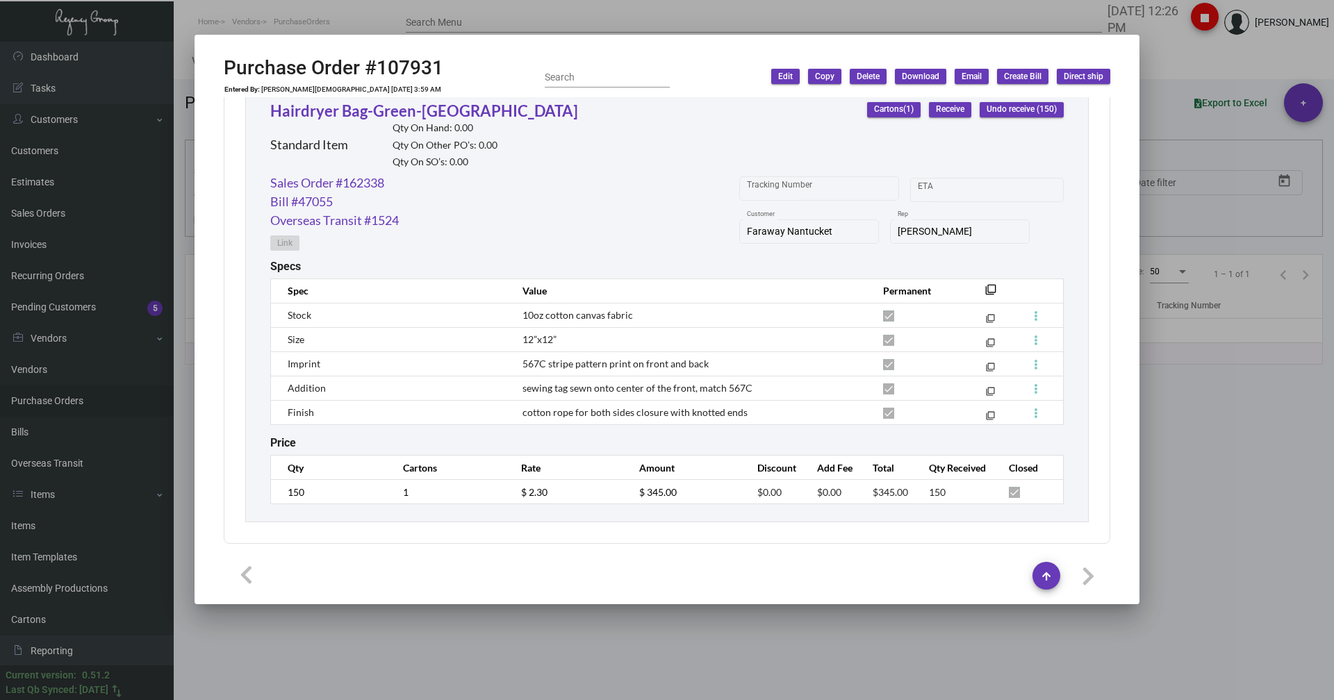
click at [1188, 67] on div at bounding box center [667, 350] width 1334 height 700
